Goal: Task Accomplishment & Management: Manage account settings

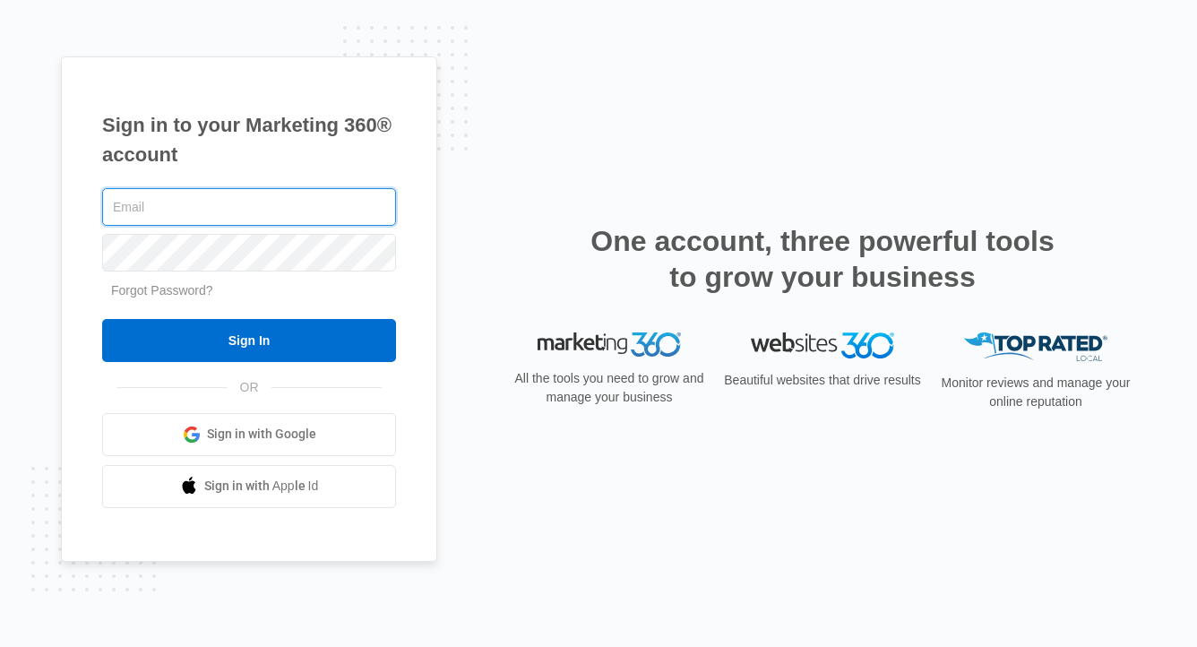
click at [0, 646] on com-1password-button at bounding box center [0, 647] width 0 height 0
click at [323, 207] on input "text" at bounding box center [249, 207] width 294 height 38
click at [0, 646] on com-1password-button at bounding box center [0, 647] width 0 height 0
type input "[PERSON_NAME][EMAIL_ADDRESS][DOMAIN_NAME]"
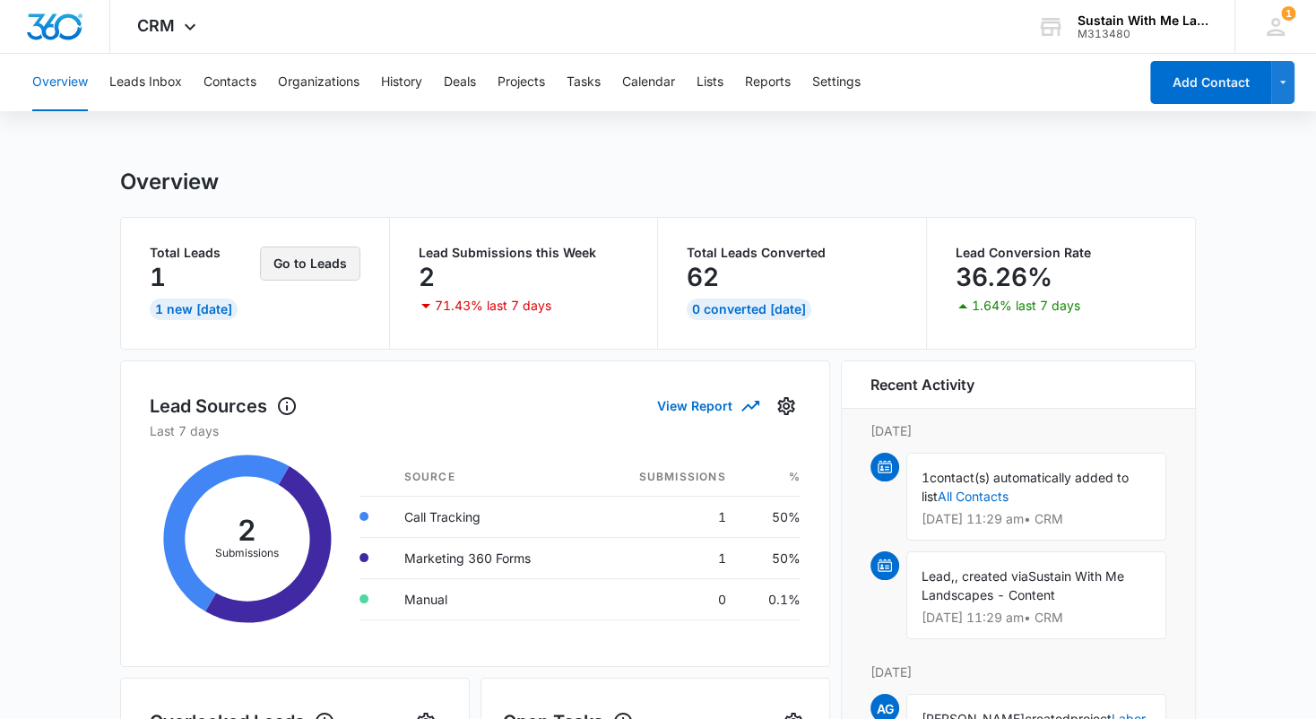
click at [315, 255] on button "Go to Leads" at bounding box center [310, 263] width 100 height 34
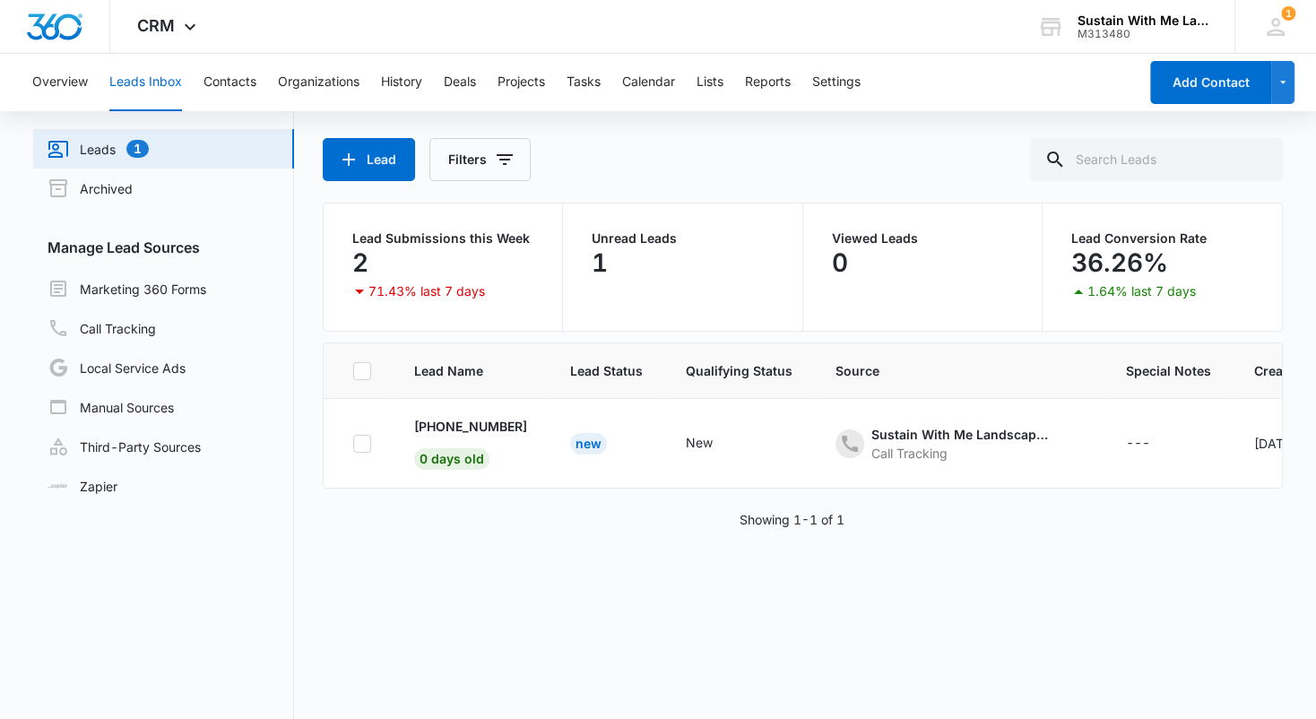
scroll to position [54, 0]
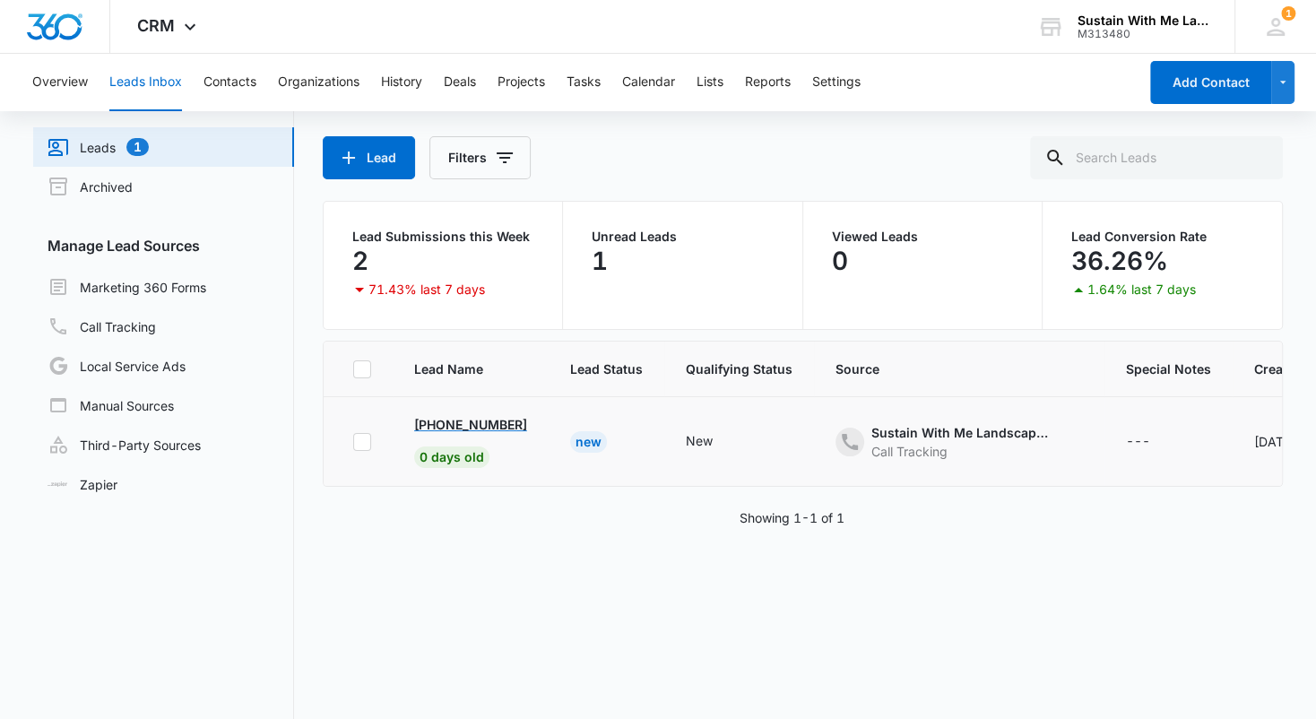
click at [441, 416] on p "[PHONE_NUMBER]" at bounding box center [470, 424] width 113 height 19
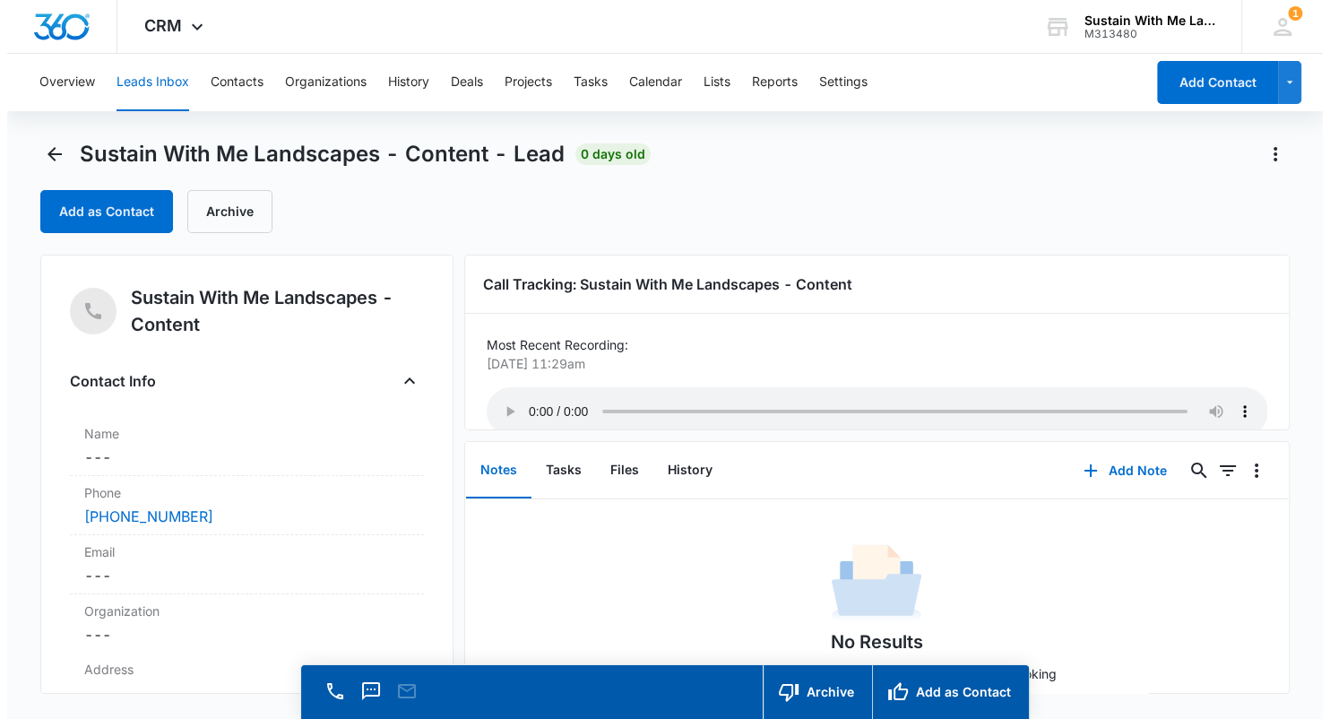
scroll to position [31, 0]
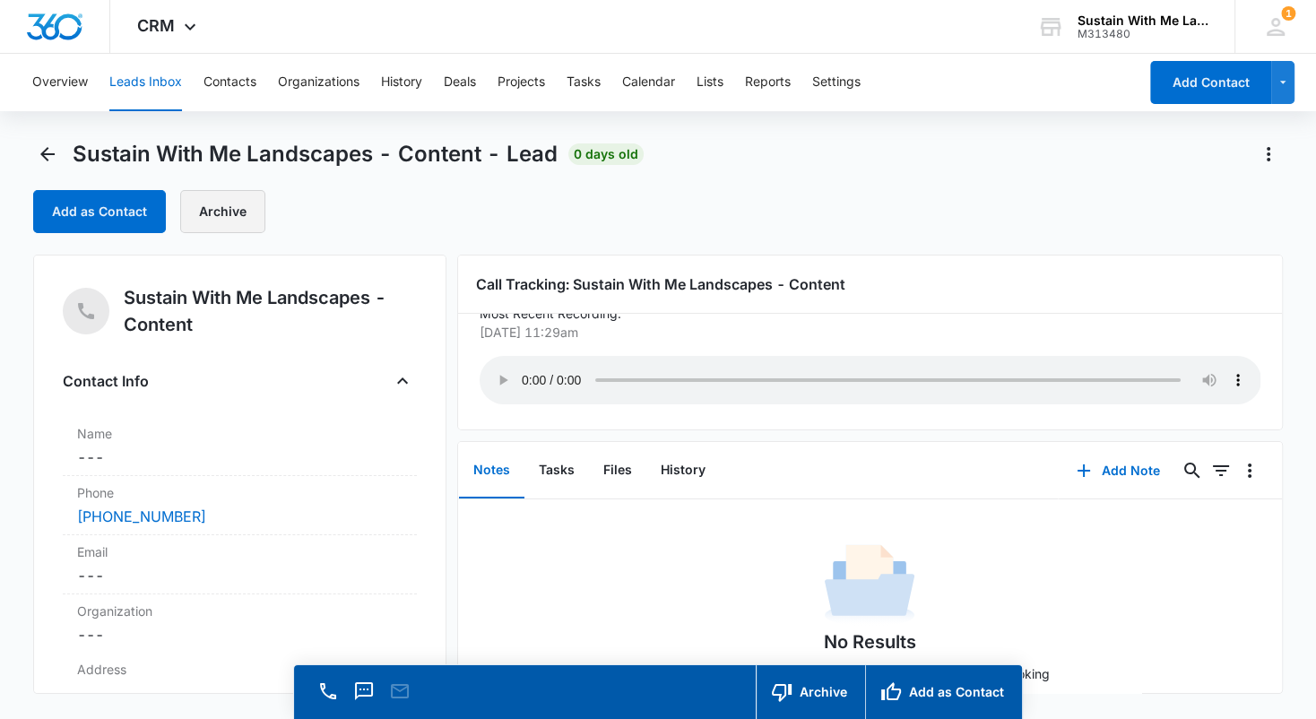
click at [236, 212] on button "Archive" at bounding box center [222, 211] width 85 height 43
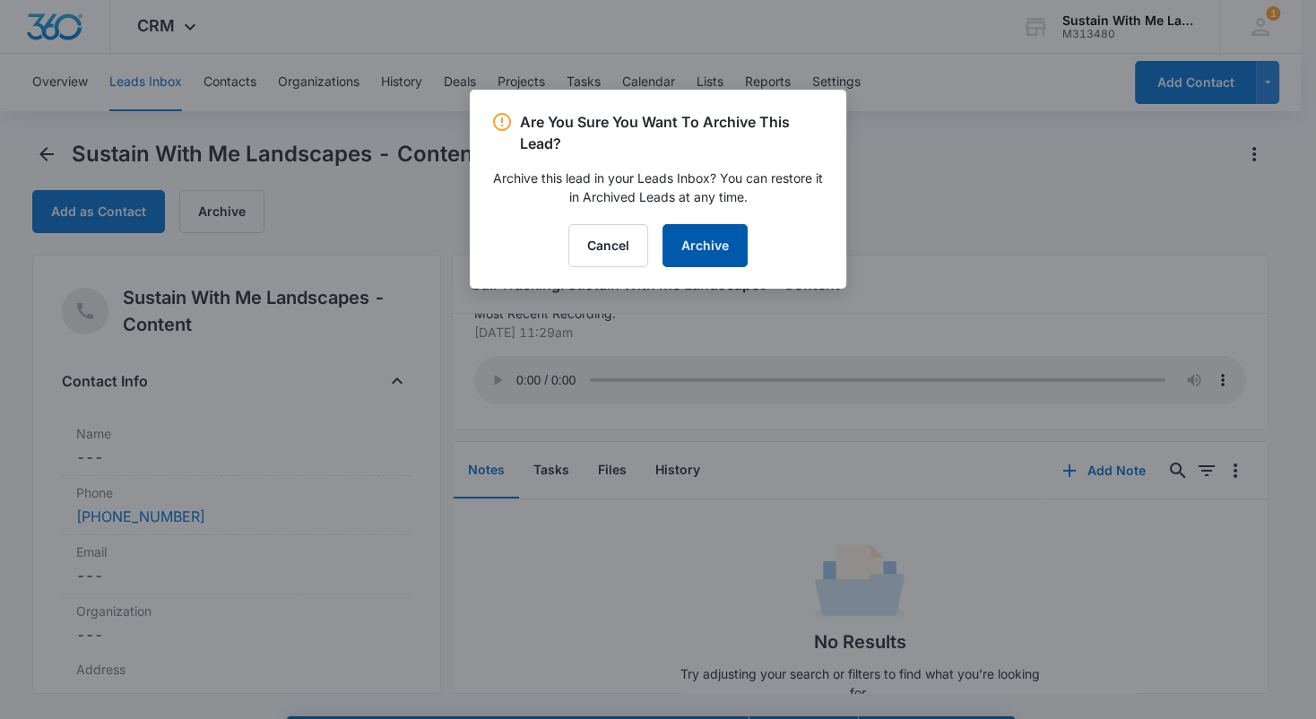
click at [706, 242] on button "Archive" at bounding box center [704, 245] width 85 height 43
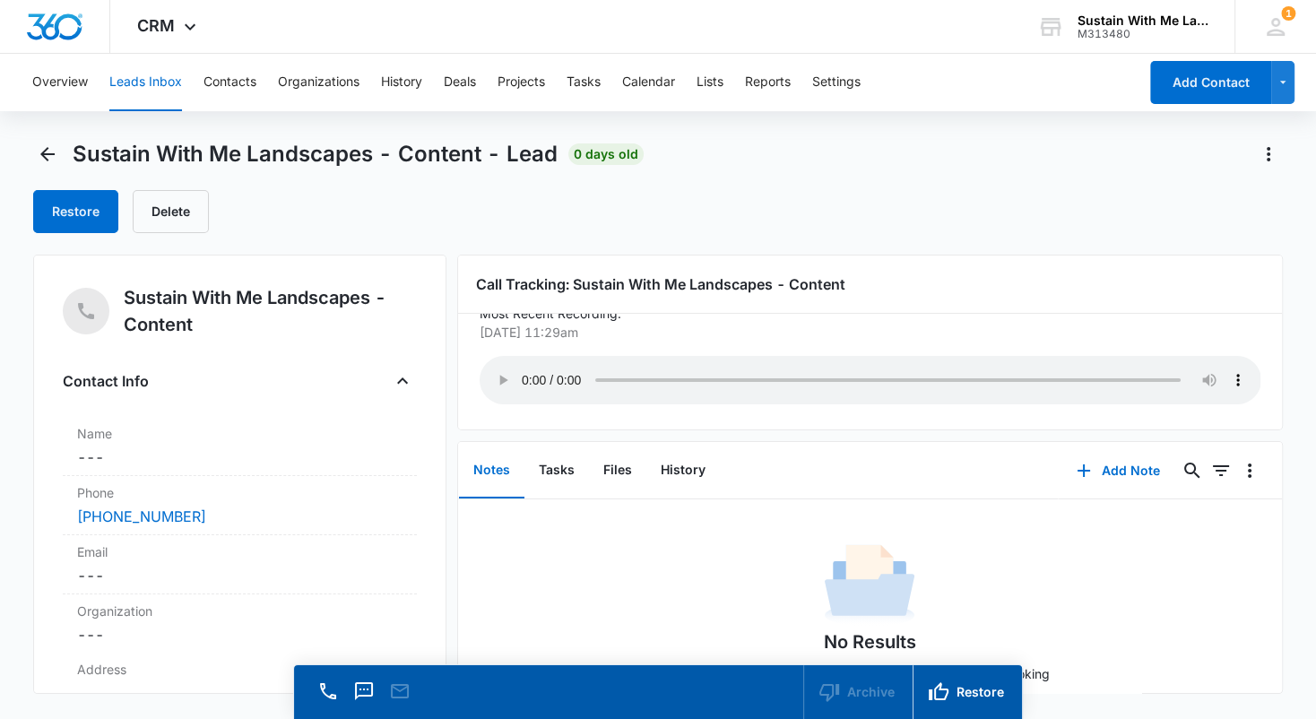
click at [150, 81] on button "Leads Inbox" at bounding box center [145, 82] width 73 height 57
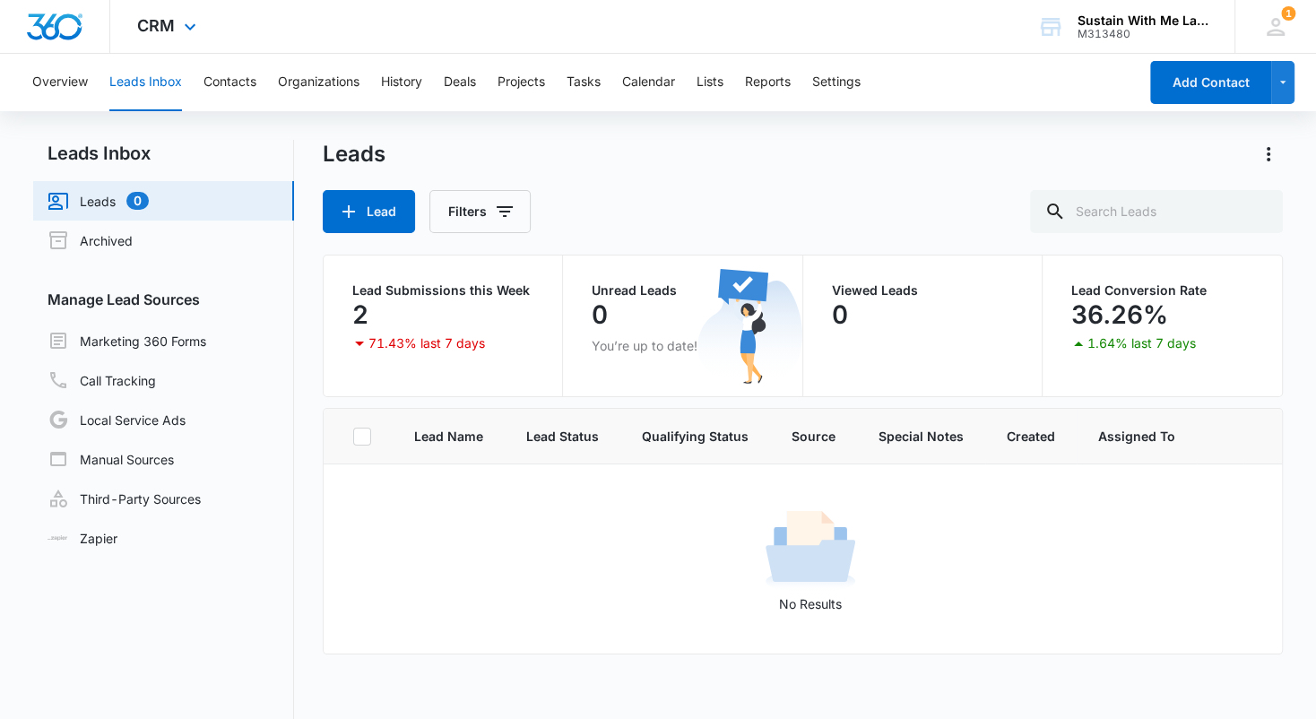
click at [155, 13] on div "CRM Apps Reputation Websites Forms CRM Email Social Shop Payments POS Content A…" at bounding box center [168, 26] width 117 height 53
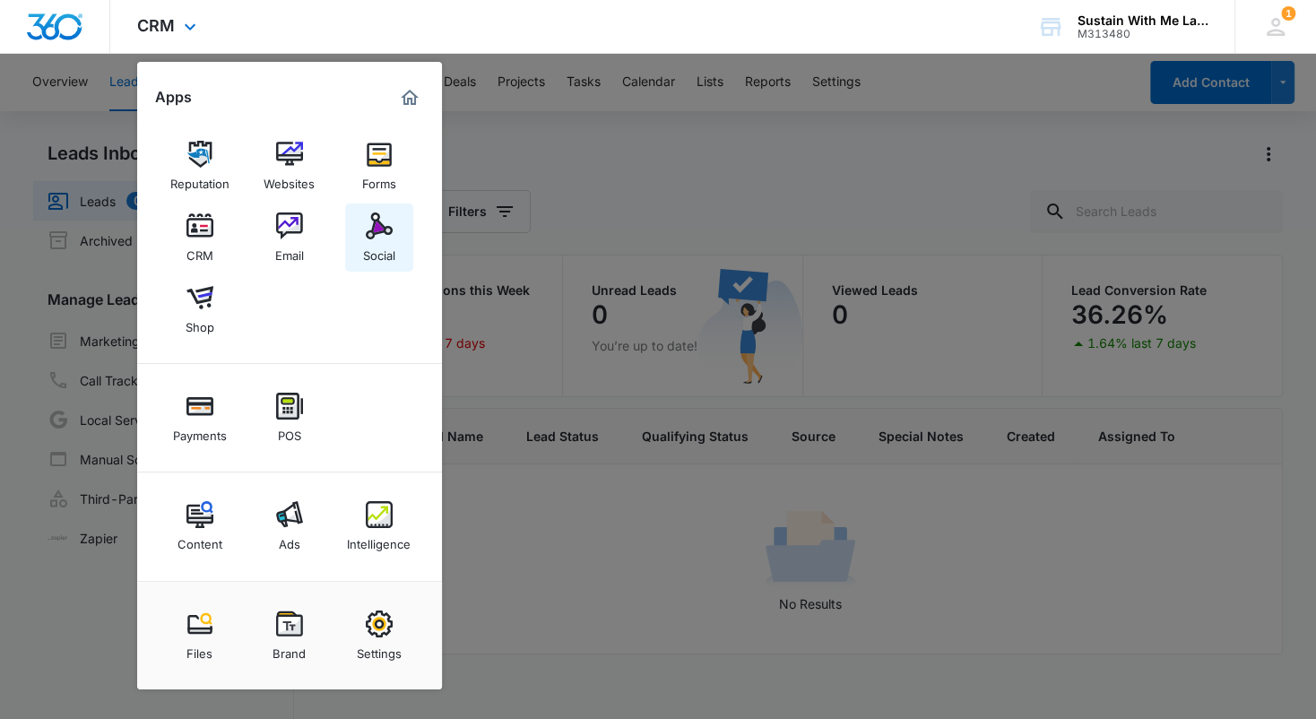
click at [383, 229] on img at bounding box center [379, 225] width 27 height 27
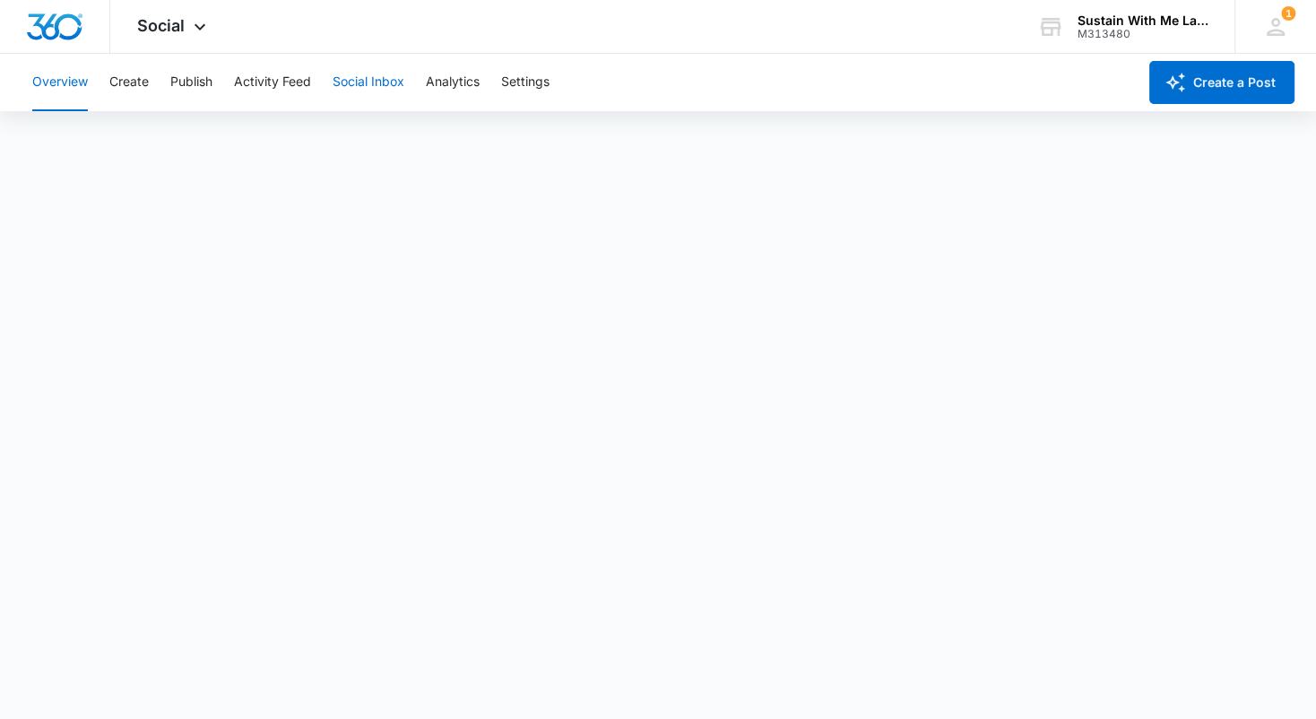
click at [386, 89] on button "Social Inbox" at bounding box center [369, 82] width 72 height 57
click at [291, 93] on button "Activity Feed" at bounding box center [272, 82] width 77 height 57
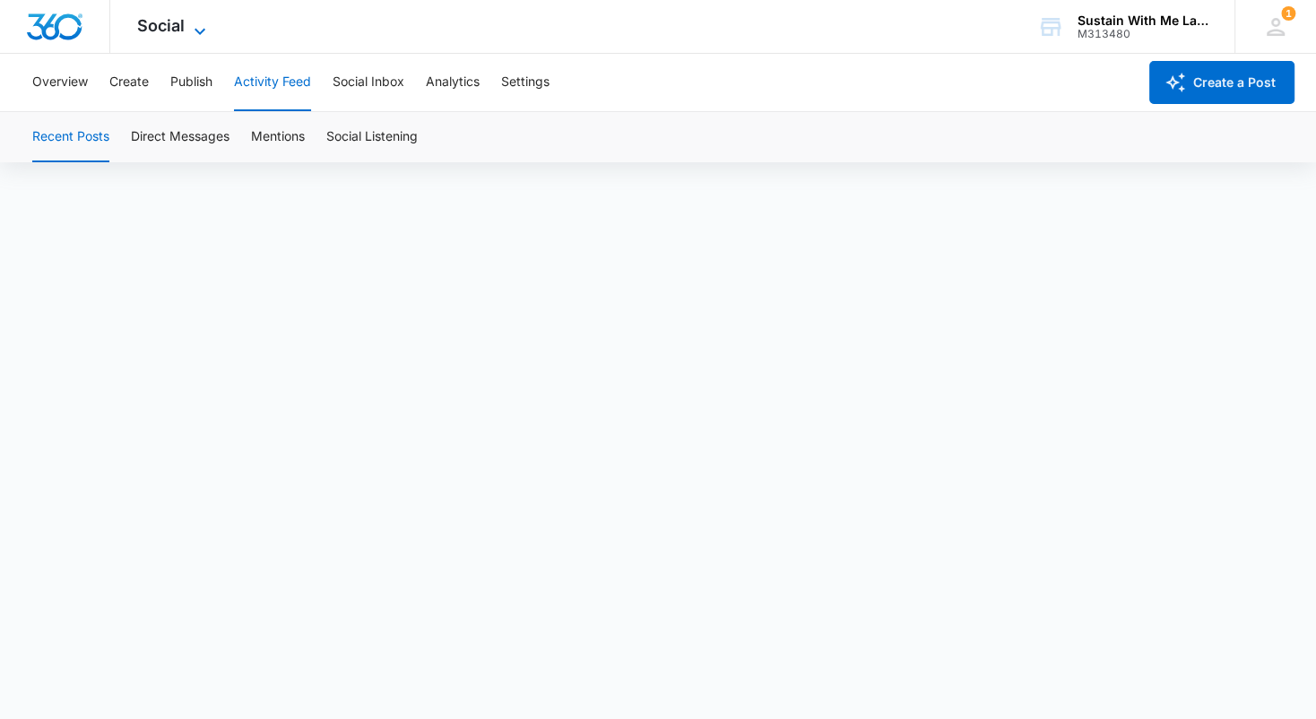
click at [163, 26] on span "Social" at bounding box center [161, 25] width 48 height 19
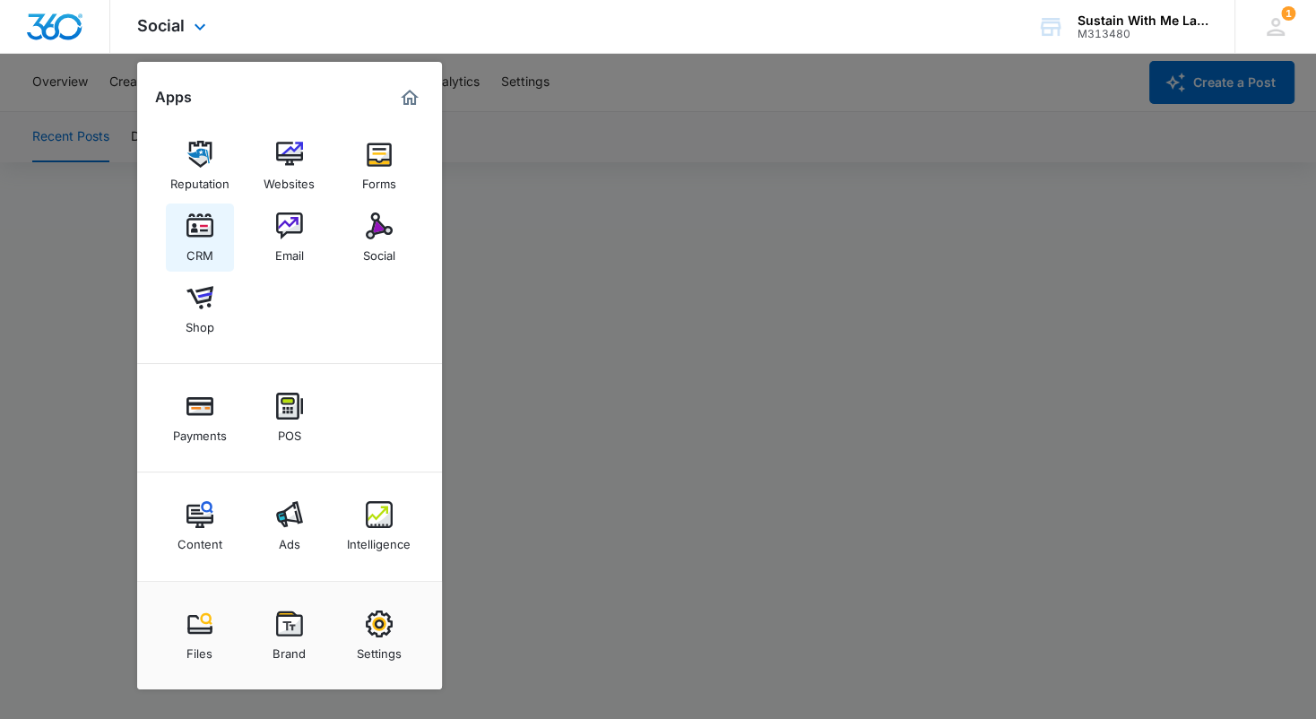
click at [194, 229] on img at bounding box center [199, 225] width 27 height 27
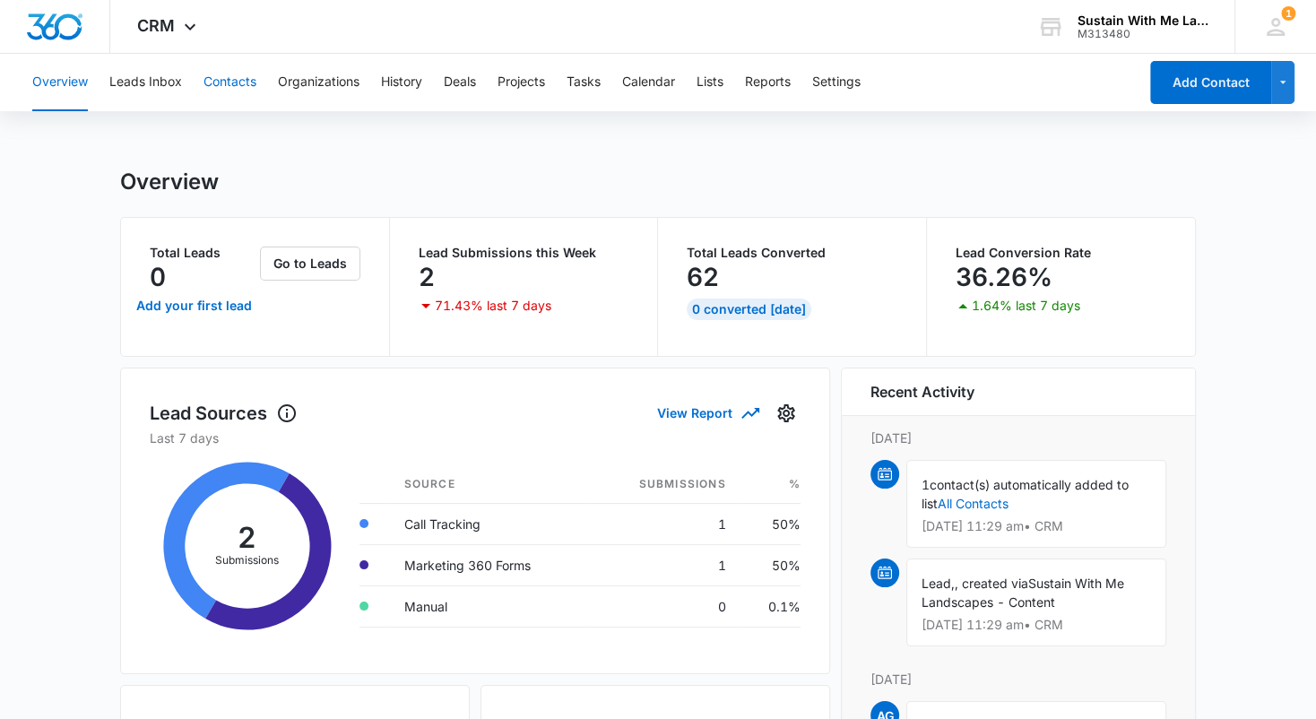
click at [246, 96] on button "Contacts" at bounding box center [229, 82] width 53 height 57
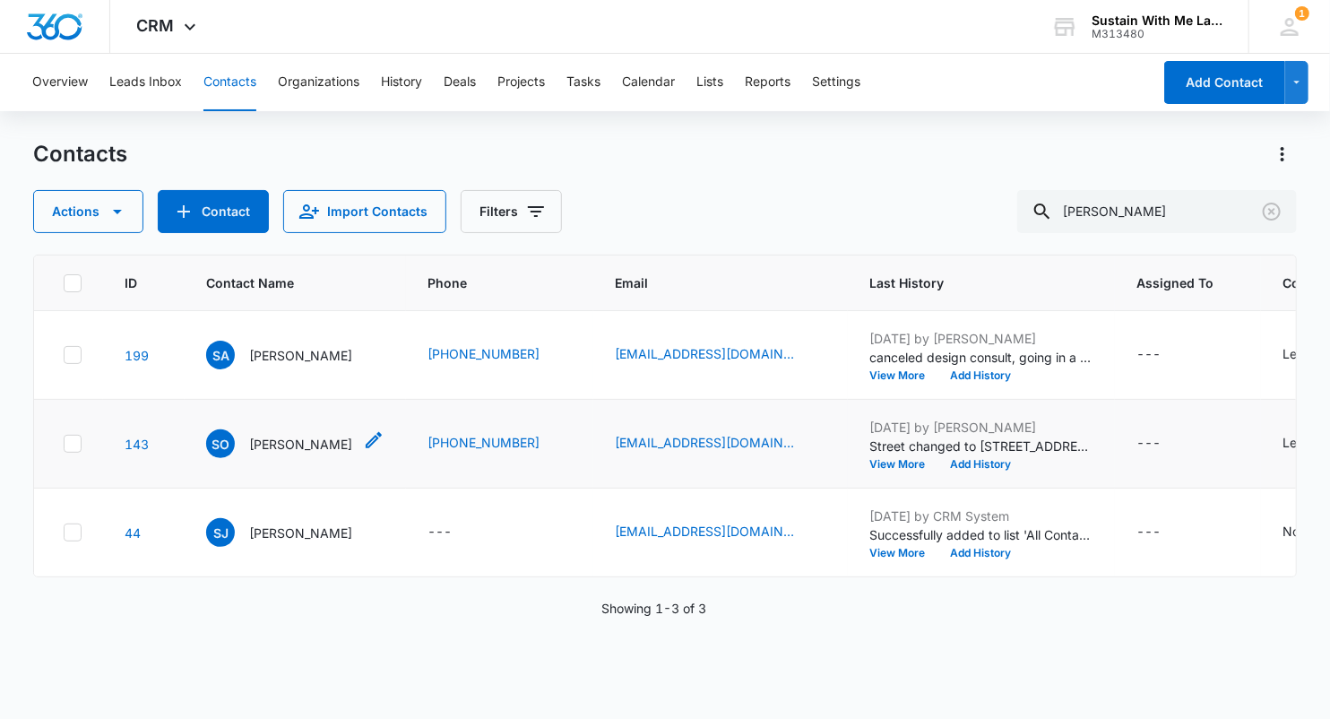
click at [313, 454] on p "[PERSON_NAME]" at bounding box center [300, 444] width 103 height 19
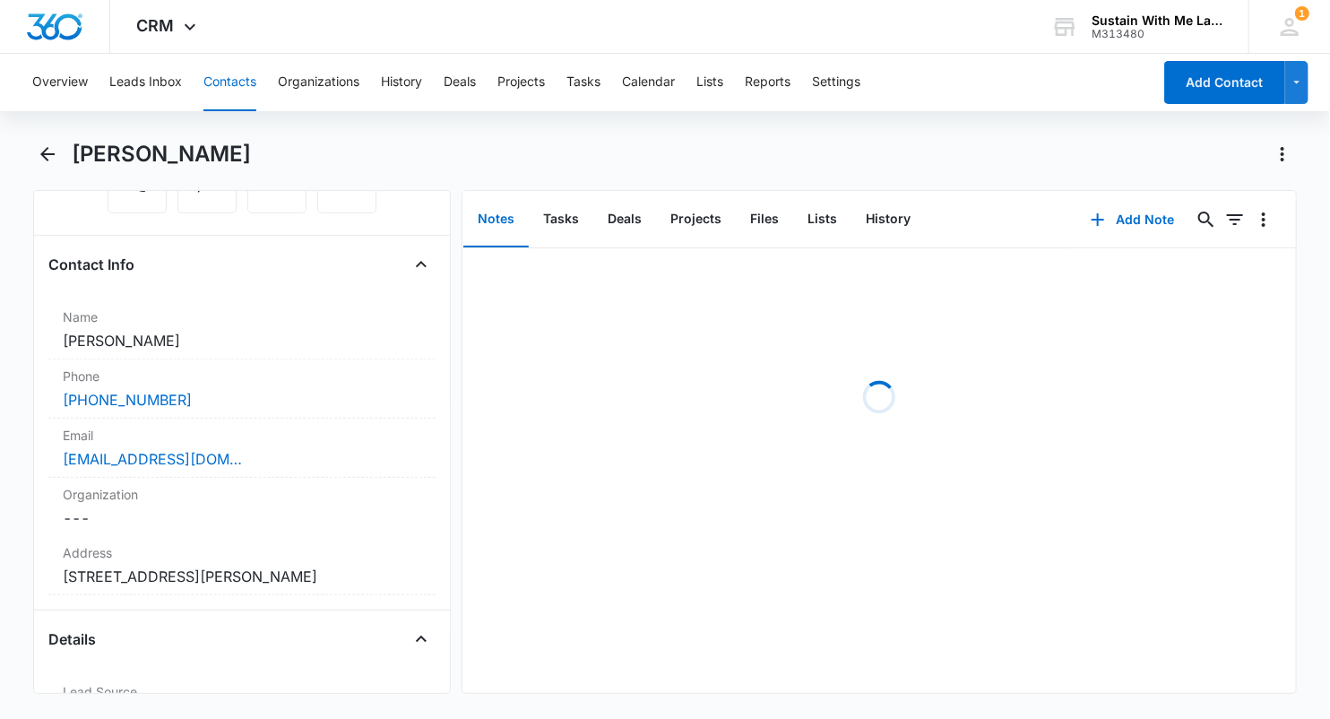
scroll to position [279, 0]
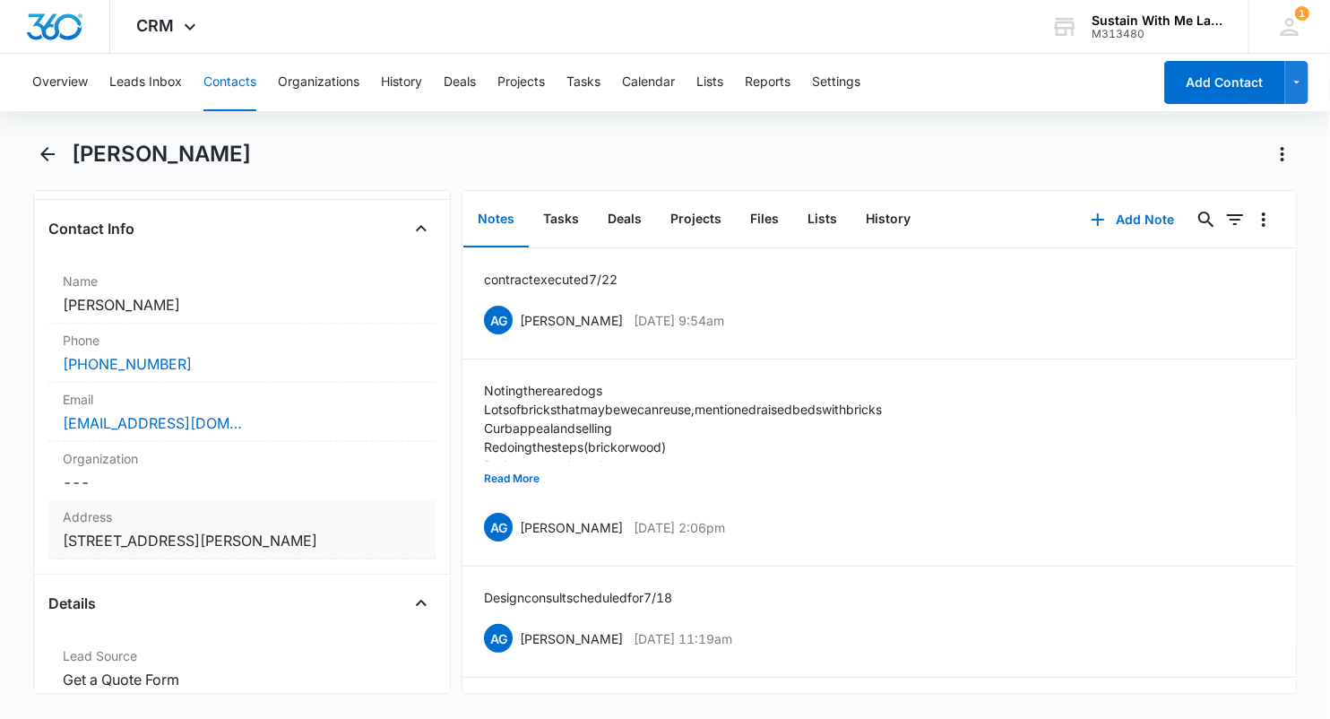
click at [232, 537] on dd "Cancel Save Changes [STREET_ADDRESS][PERSON_NAME]" at bounding box center [242, 541] width 359 height 22
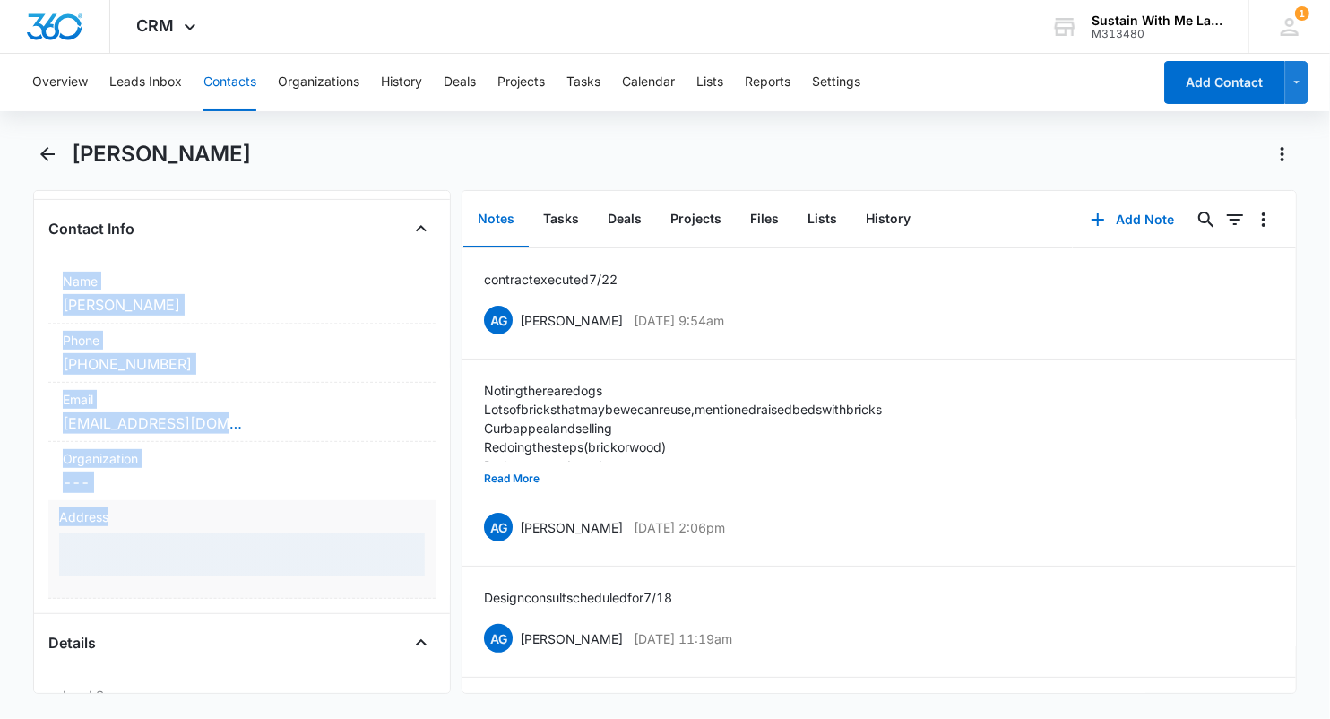
click at [232, 537] on div at bounding box center [242, 554] width 366 height 43
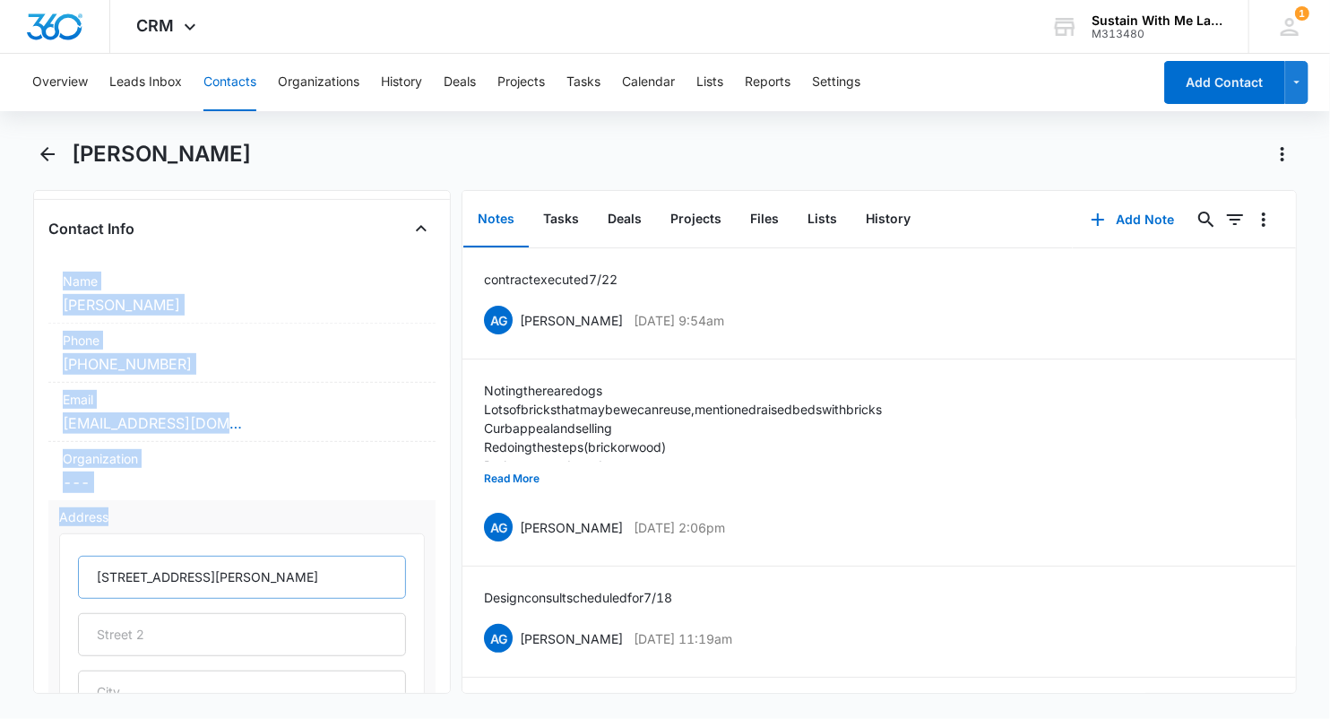
click at [219, 568] on input "[STREET_ADDRESS][PERSON_NAME]" at bounding box center [242, 577] width 328 height 43
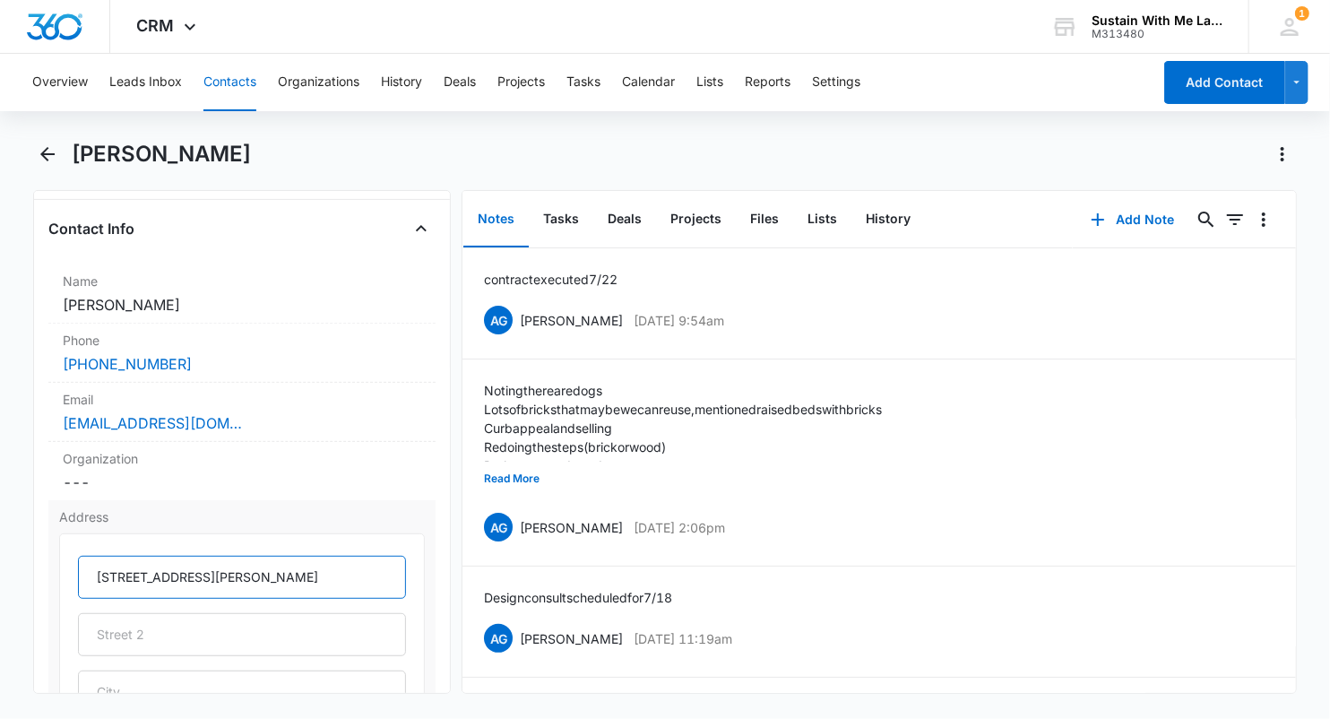
click at [219, 568] on input "[STREET_ADDRESS][PERSON_NAME]" at bounding box center [242, 577] width 328 height 43
